Goal: Check status: Check status

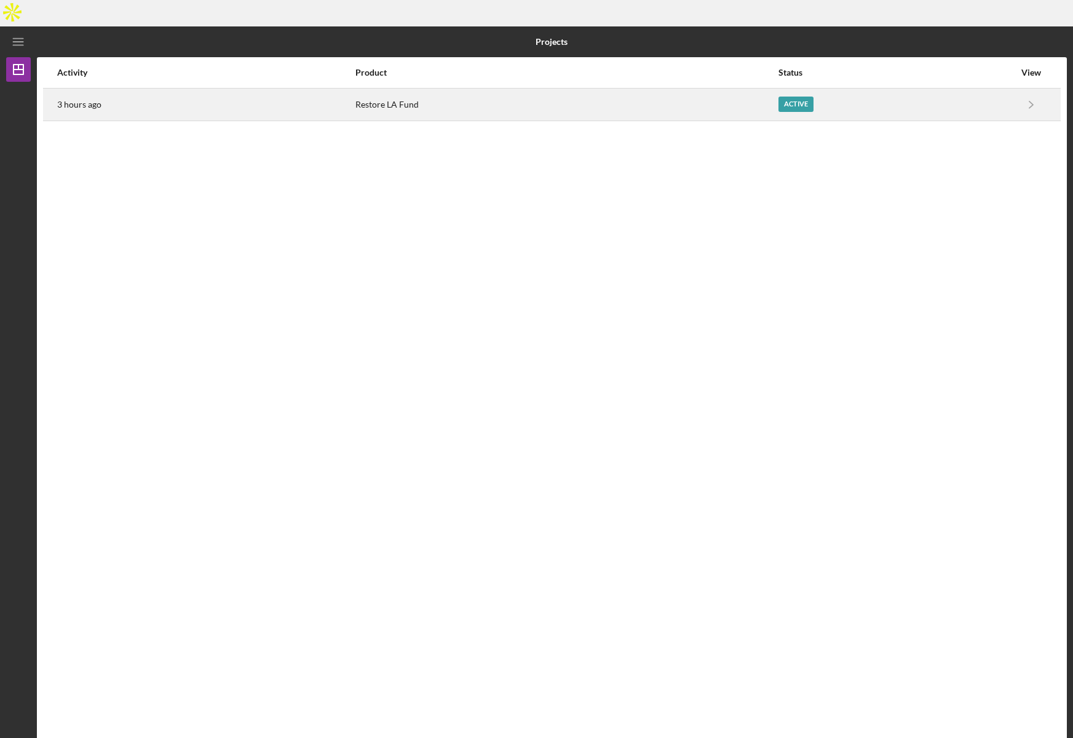
click at [705, 89] on div "Restore LA Fund" at bounding box center [566, 104] width 422 height 31
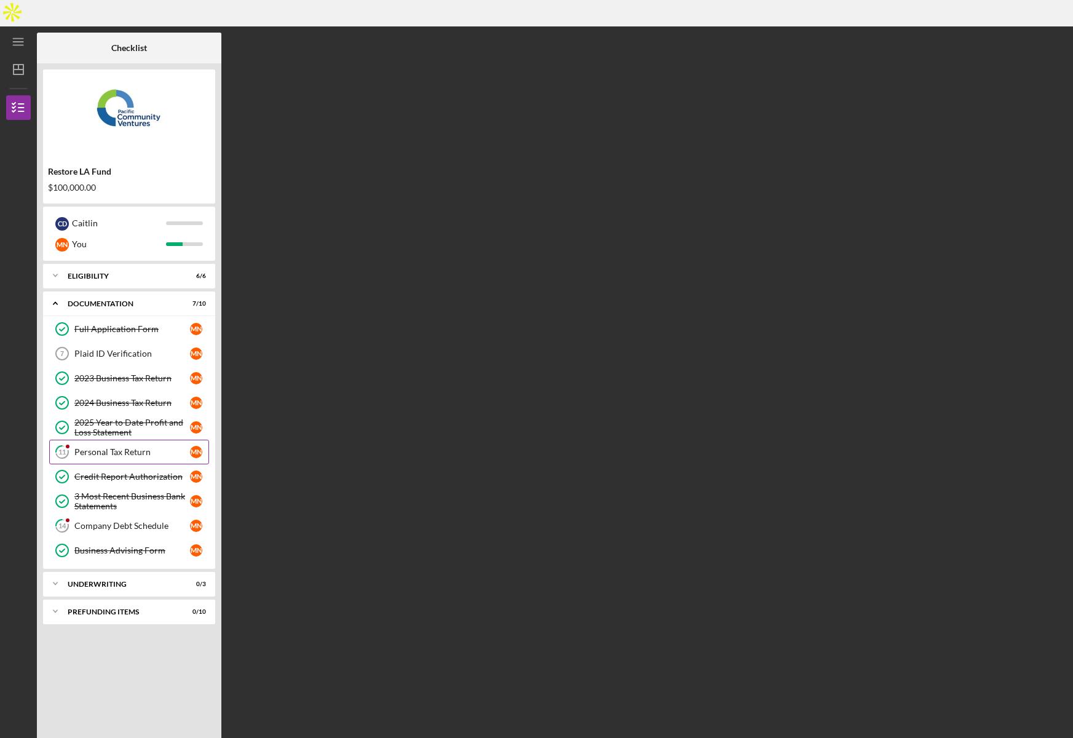
click at [132, 440] on link "11 Personal Tax Return M N" at bounding box center [129, 452] width 160 height 25
